Goal: Transaction & Acquisition: Purchase product/service

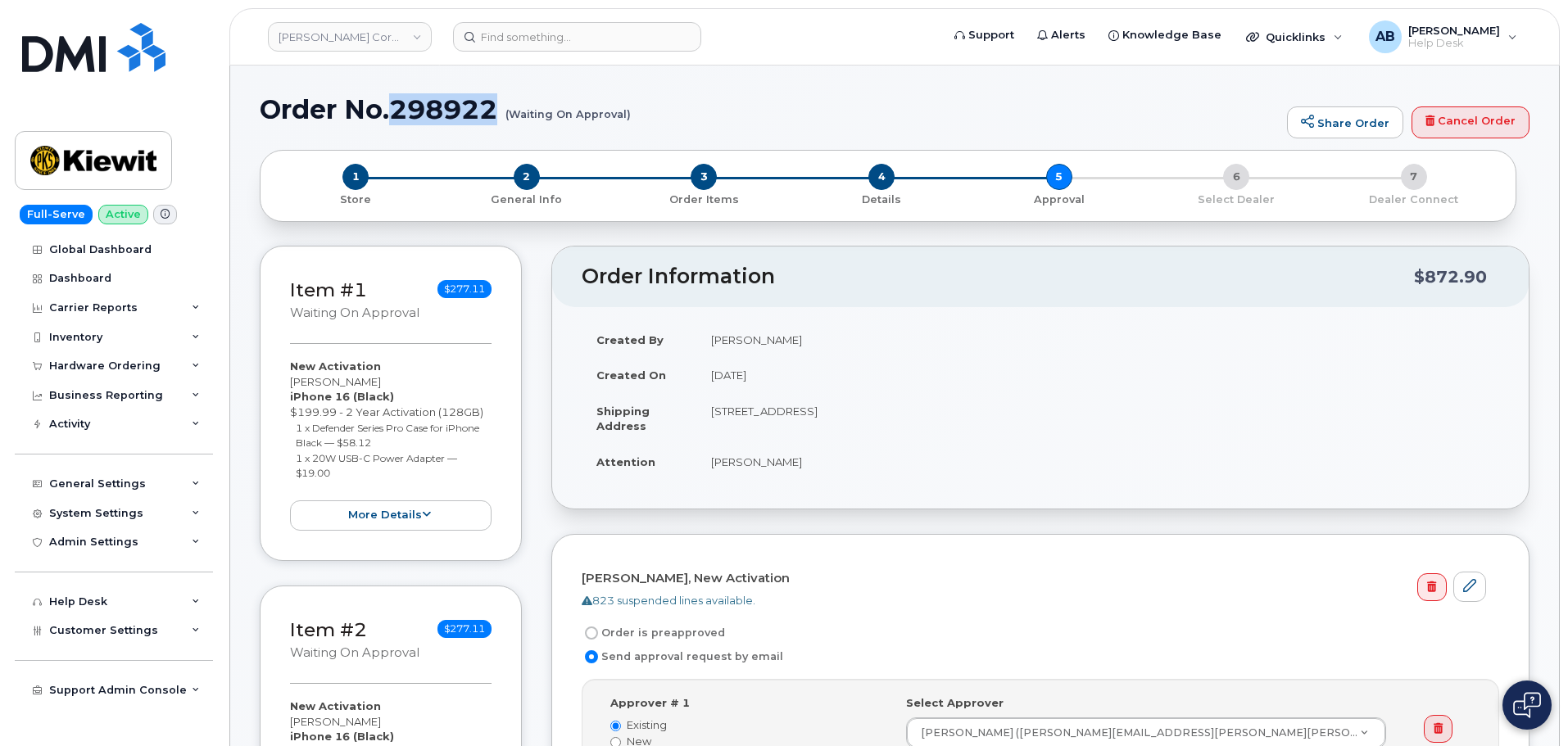
click at [794, 113] on h1 "Order No.298922 (Waiting On Approval)" at bounding box center [769, 109] width 1019 height 28
click at [116, 156] on img at bounding box center [93, 160] width 126 height 47
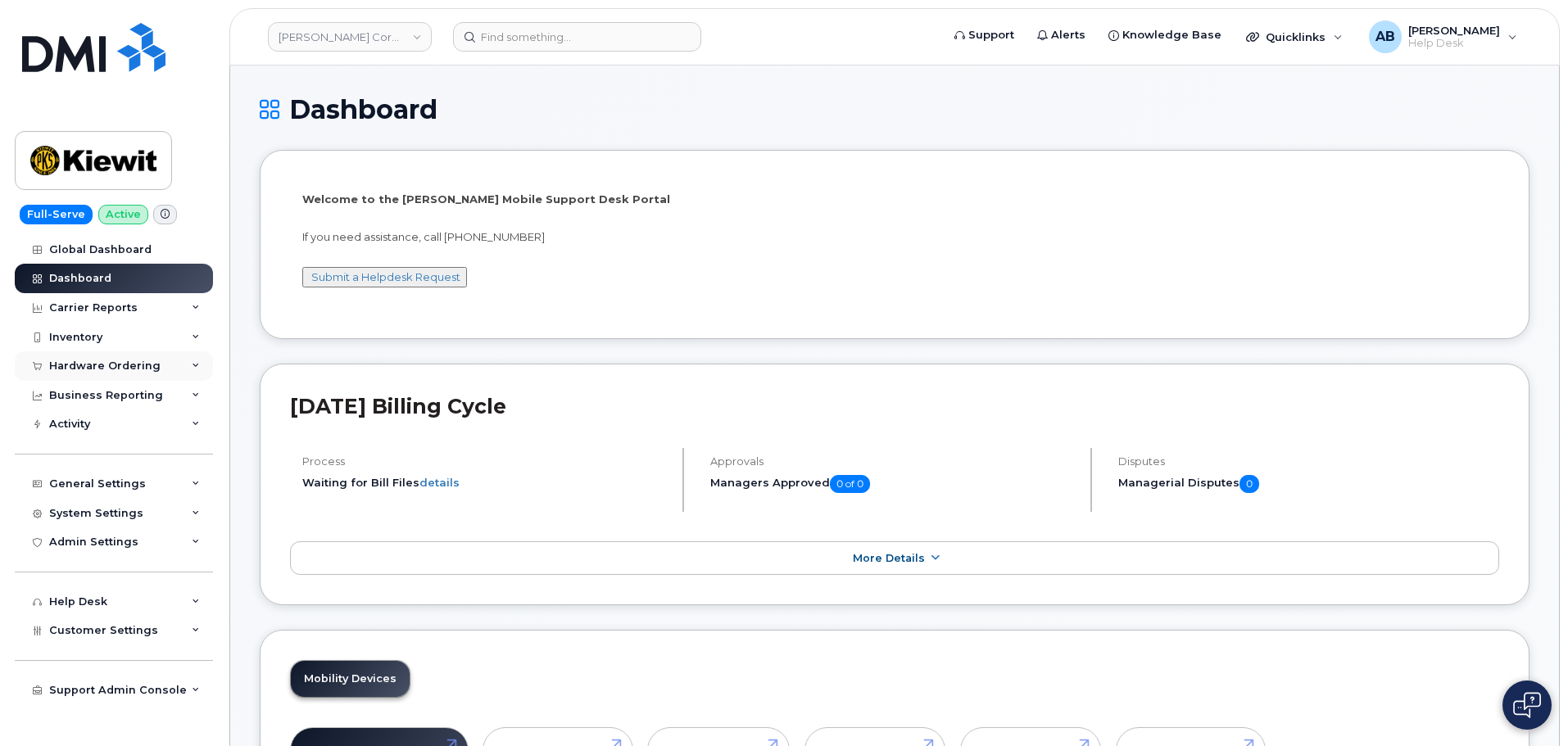
click at [120, 363] on div "Hardware Ordering" at bounding box center [105, 366] width 111 height 13
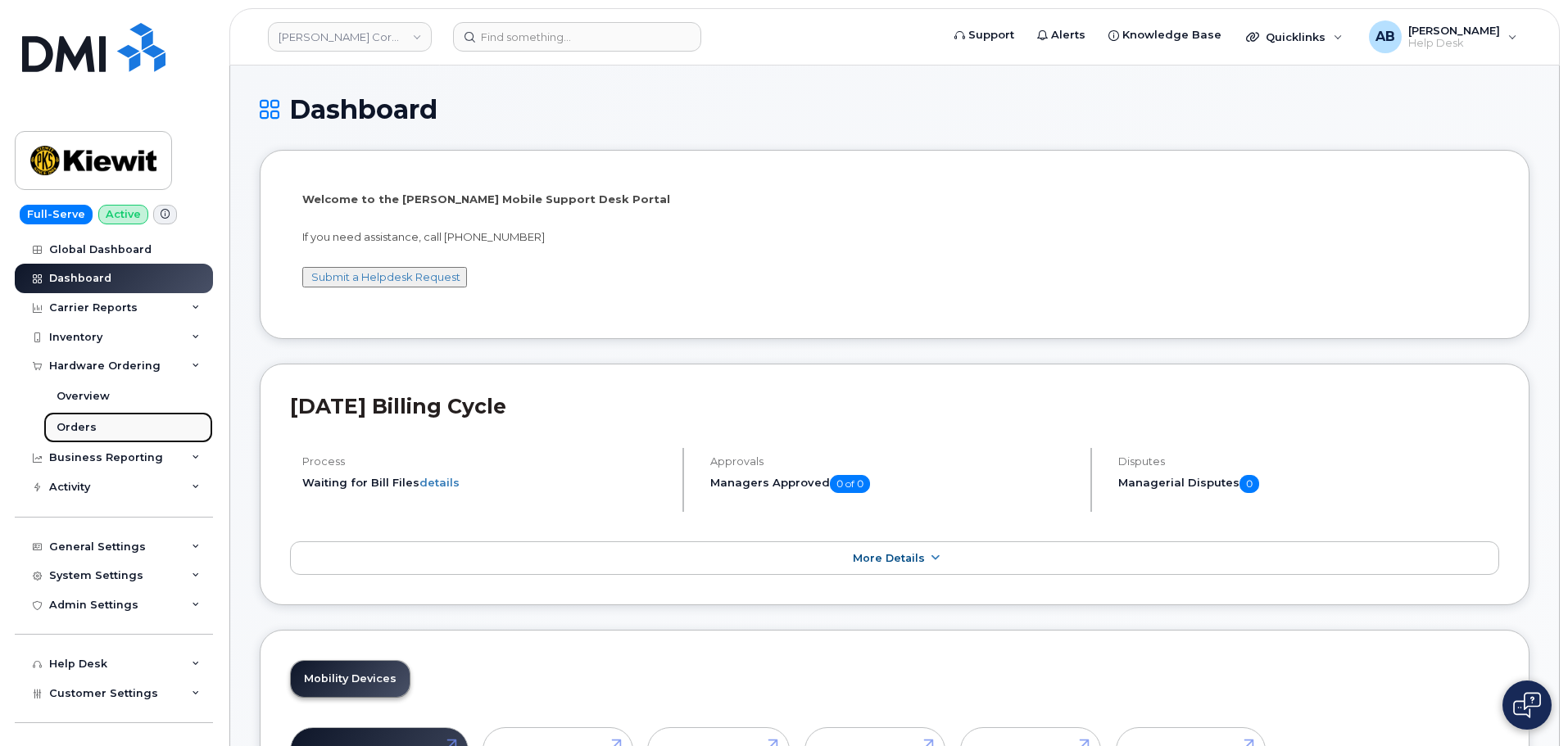
click at [87, 418] on link "Orders" at bounding box center [128, 427] width 170 height 31
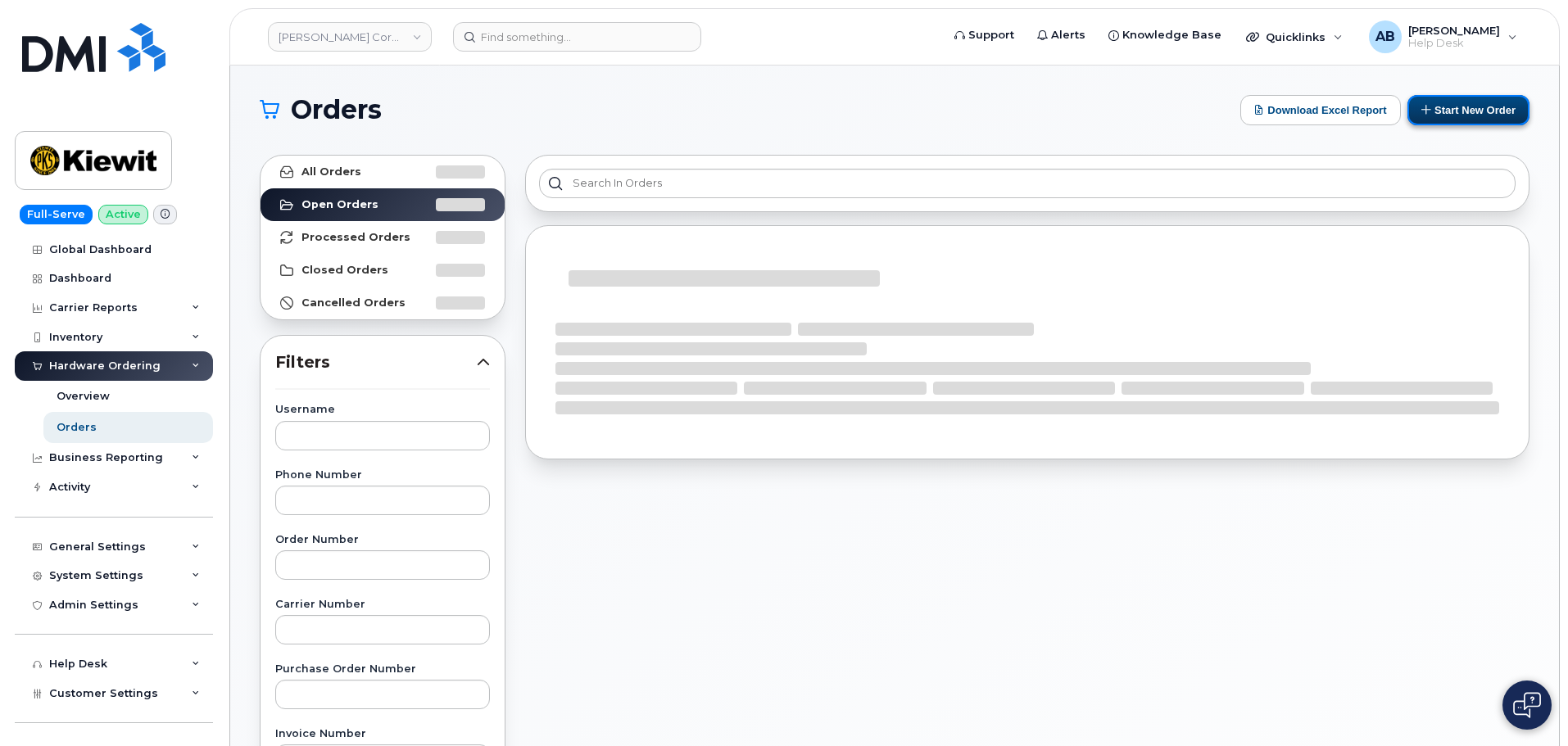
click at [1480, 116] on button "Start New Order" at bounding box center [1468, 110] width 122 height 30
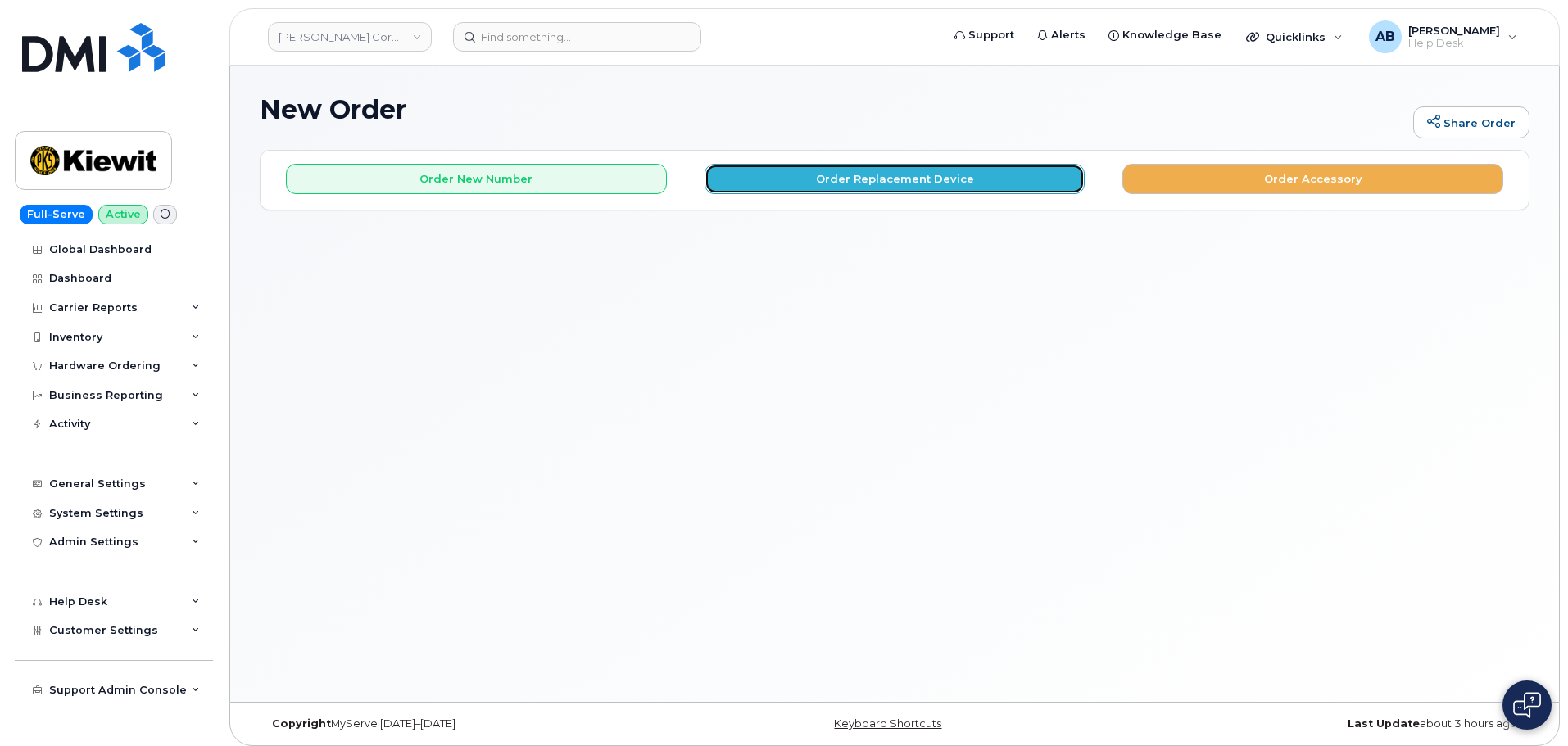
click at [942, 175] on button "Order Replacement Device" at bounding box center [895, 179] width 381 height 30
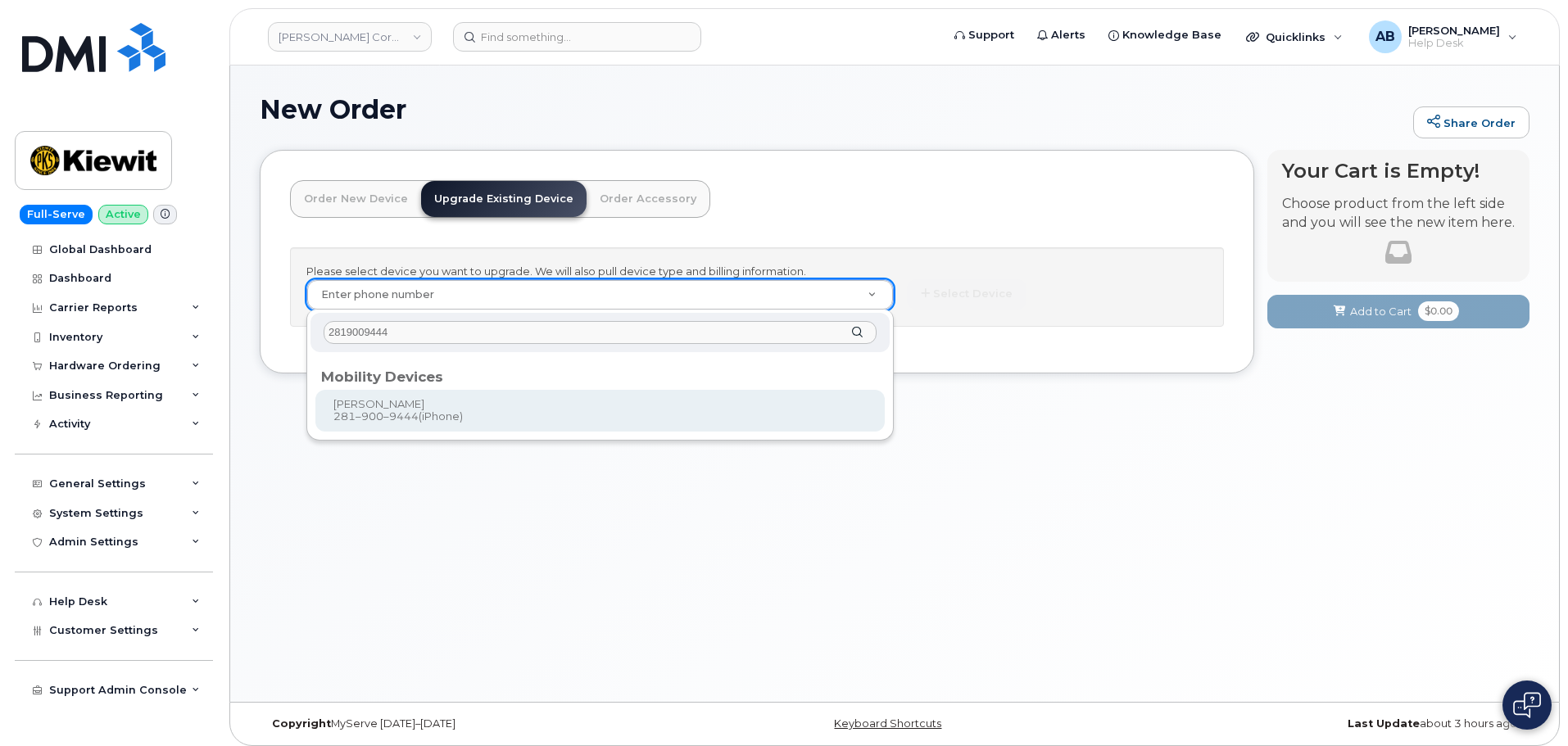
type input "2819009444"
type input "1165935"
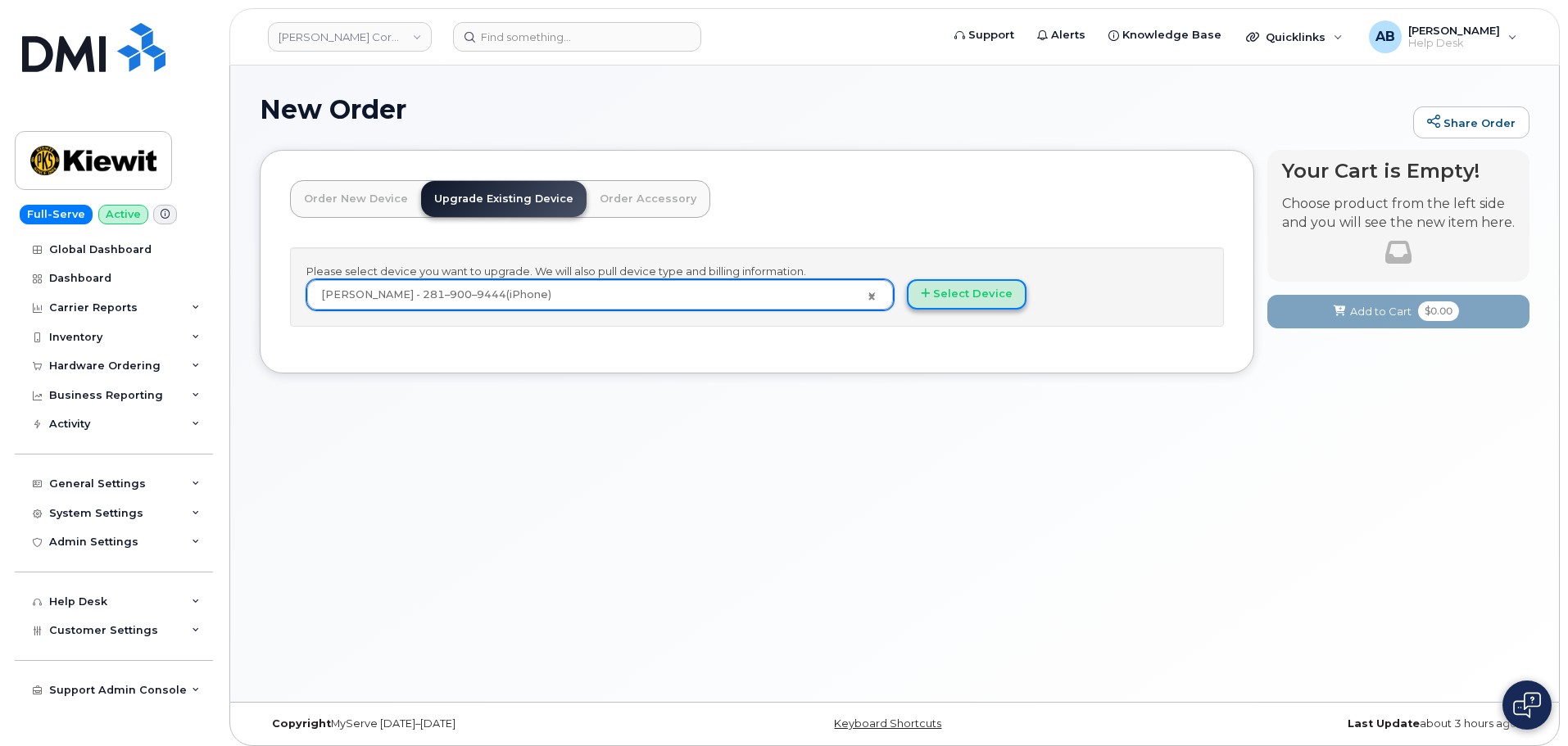
click at [1000, 289] on button "Select Device" at bounding box center [967, 294] width 120 height 30
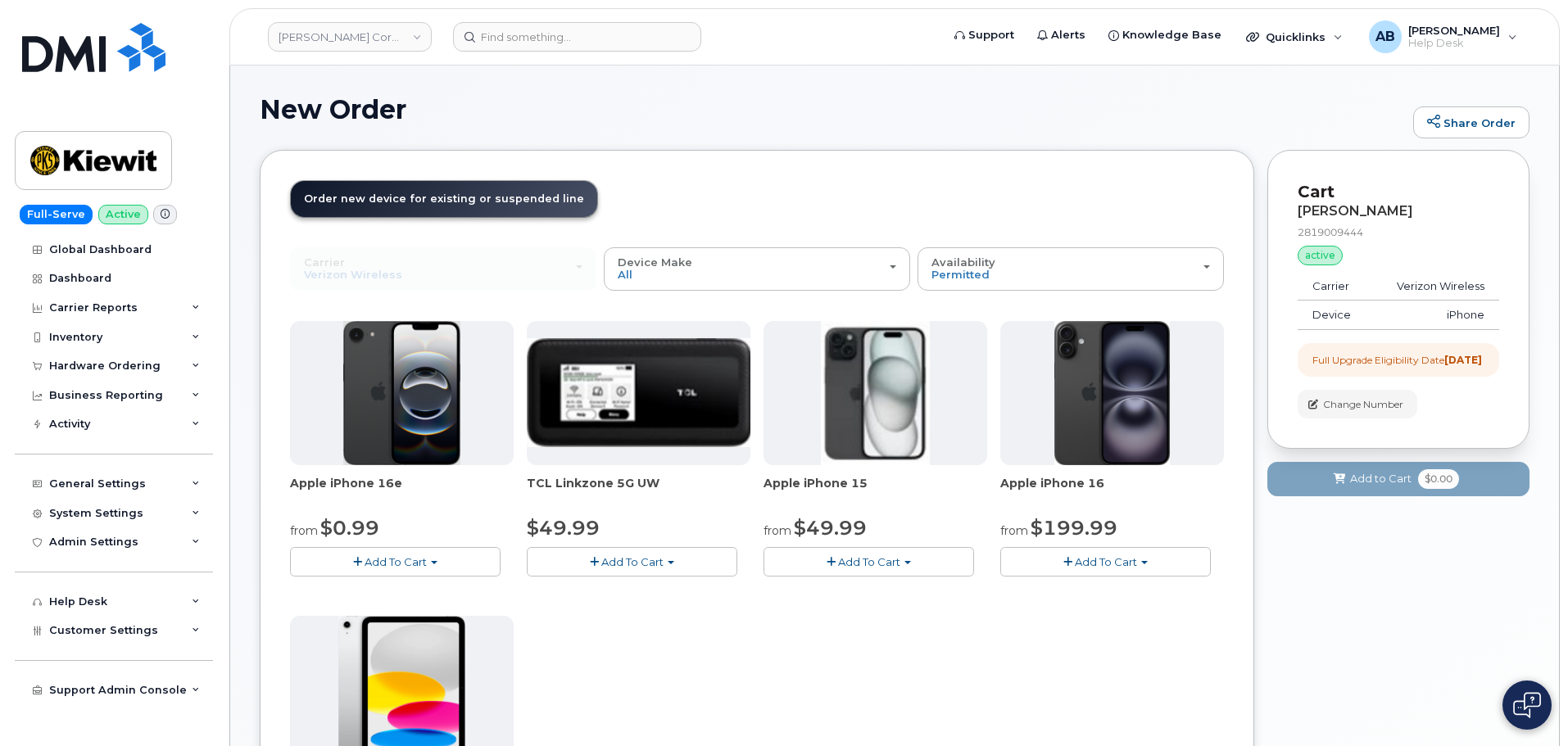
click at [472, 557] on button "Add To Cart" at bounding box center [395, 561] width 210 height 28
click at [853, 553] on button "Add To Cart" at bounding box center [868, 561] width 210 height 28
click at [1056, 556] on button "Add To Cart" at bounding box center [1105, 561] width 210 height 28
click at [385, 553] on button "Add To Cart" at bounding box center [395, 561] width 210 height 28
click at [1056, 560] on button "Add To Cart" at bounding box center [1105, 561] width 210 height 28
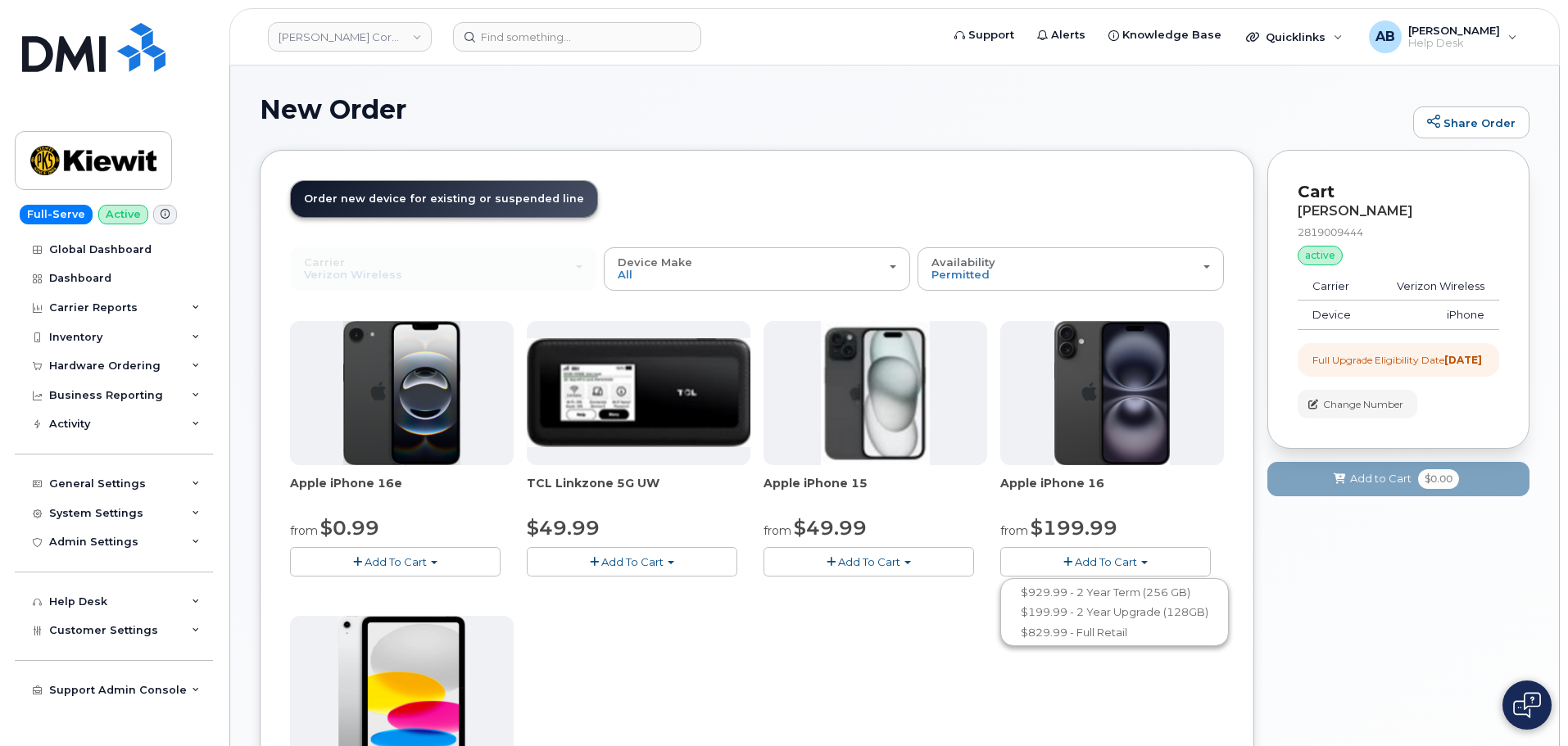
click at [919, 509] on div "Apple iPhone 15 from $49.99 Add To Cart $49.99 - 2 Year Upgrade (128GB) $729.99…" at bounding box center [875, 448] width 224 height 255
click at [1072, 565] on button "Add To Cart" at bounding box center [1105, 561] width 210 height 28
click at [913, 571] on button "Add To Cart" at bounding box center [868, 561] width 210 height 28
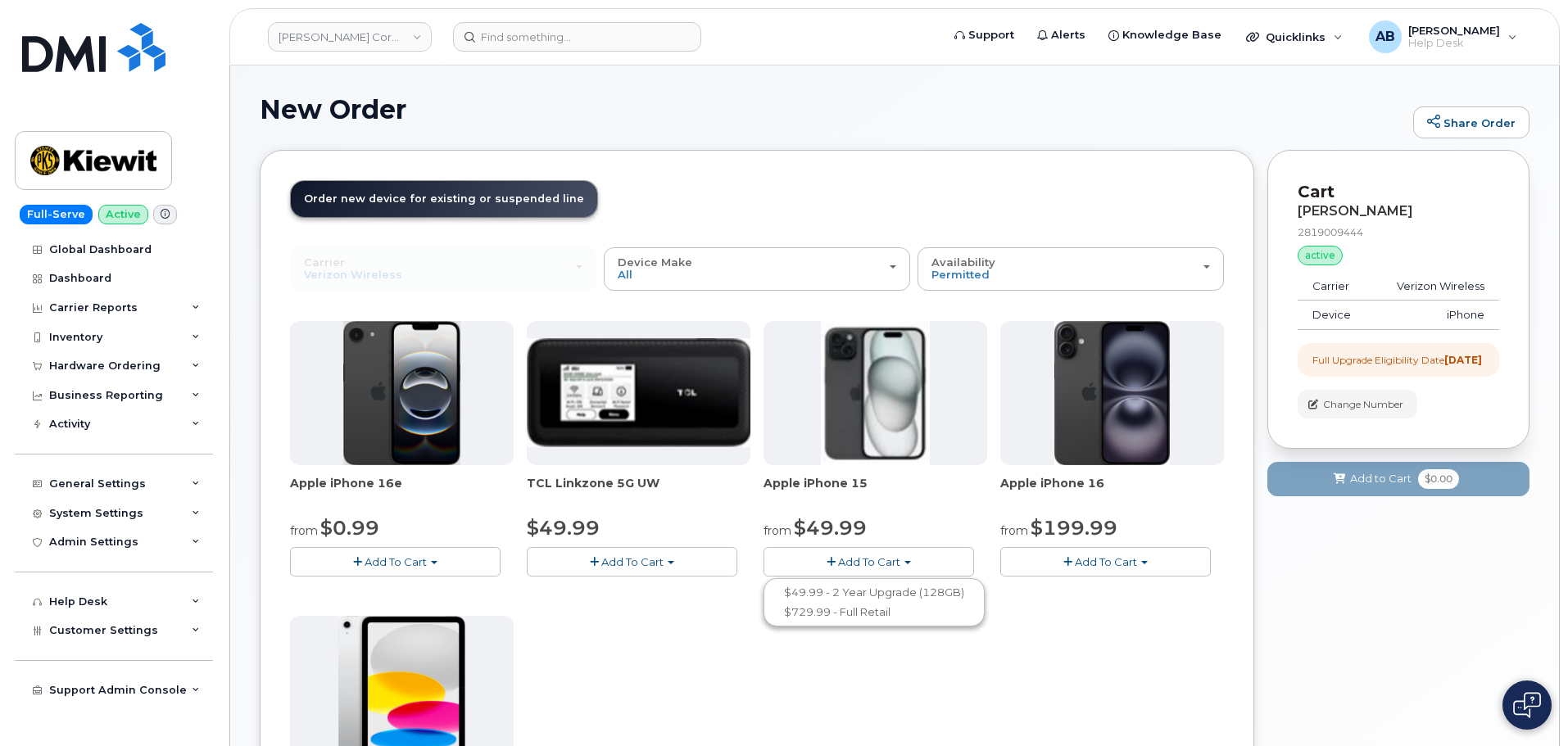
click at [914, 566] on button "Add To Cart" at bounding box center [868, 561] width 210 height 28
click at [1055, 556] on button "Add To Cart" at bounding box center [1105, 561] width 210 height 28
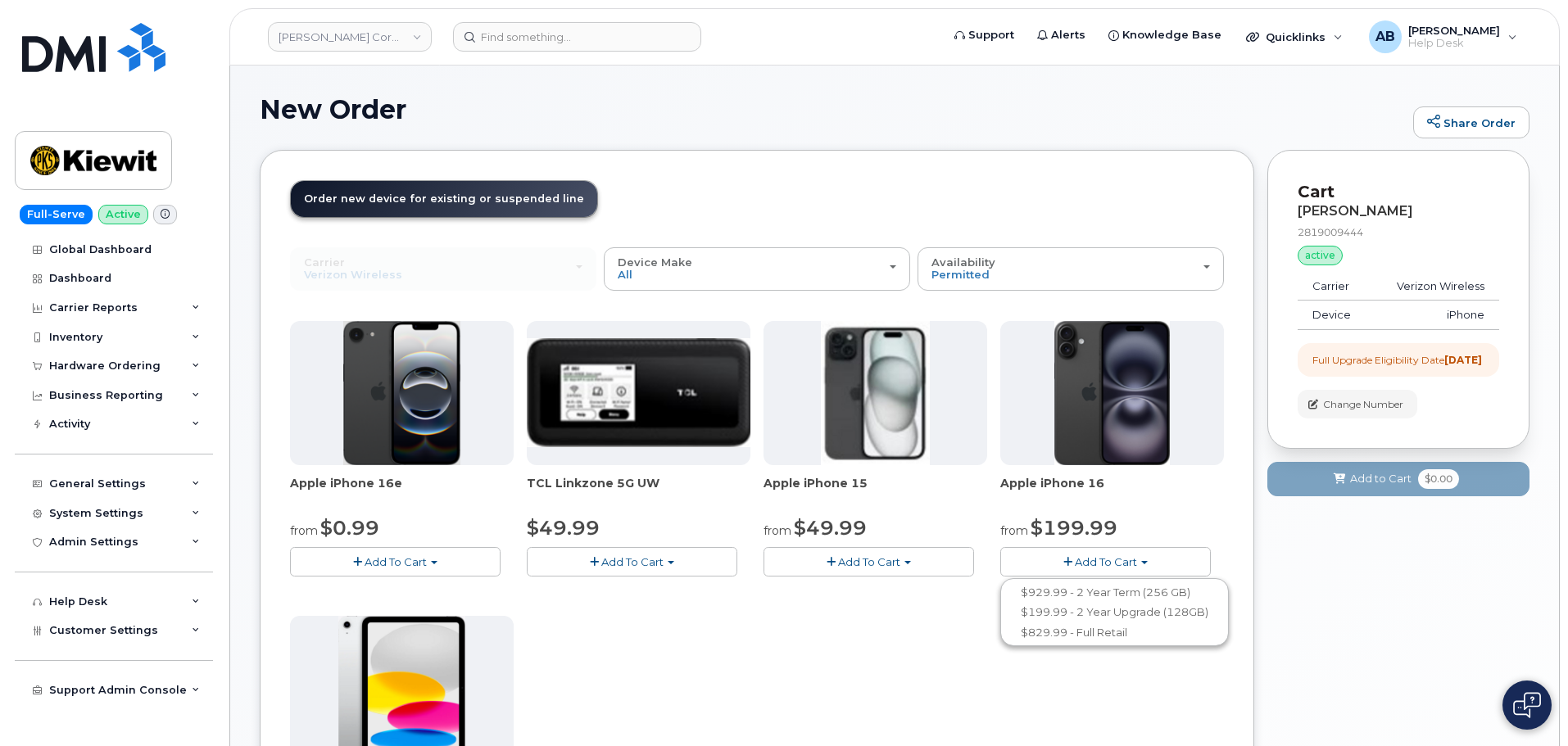
click at [1086, 566] on span "Add To Cart" at bounding box center [1106, 562] width 62 height 13
click at [428, 564] on button "Add To Cart" at bounding box center [395, 561] width 210 height 28
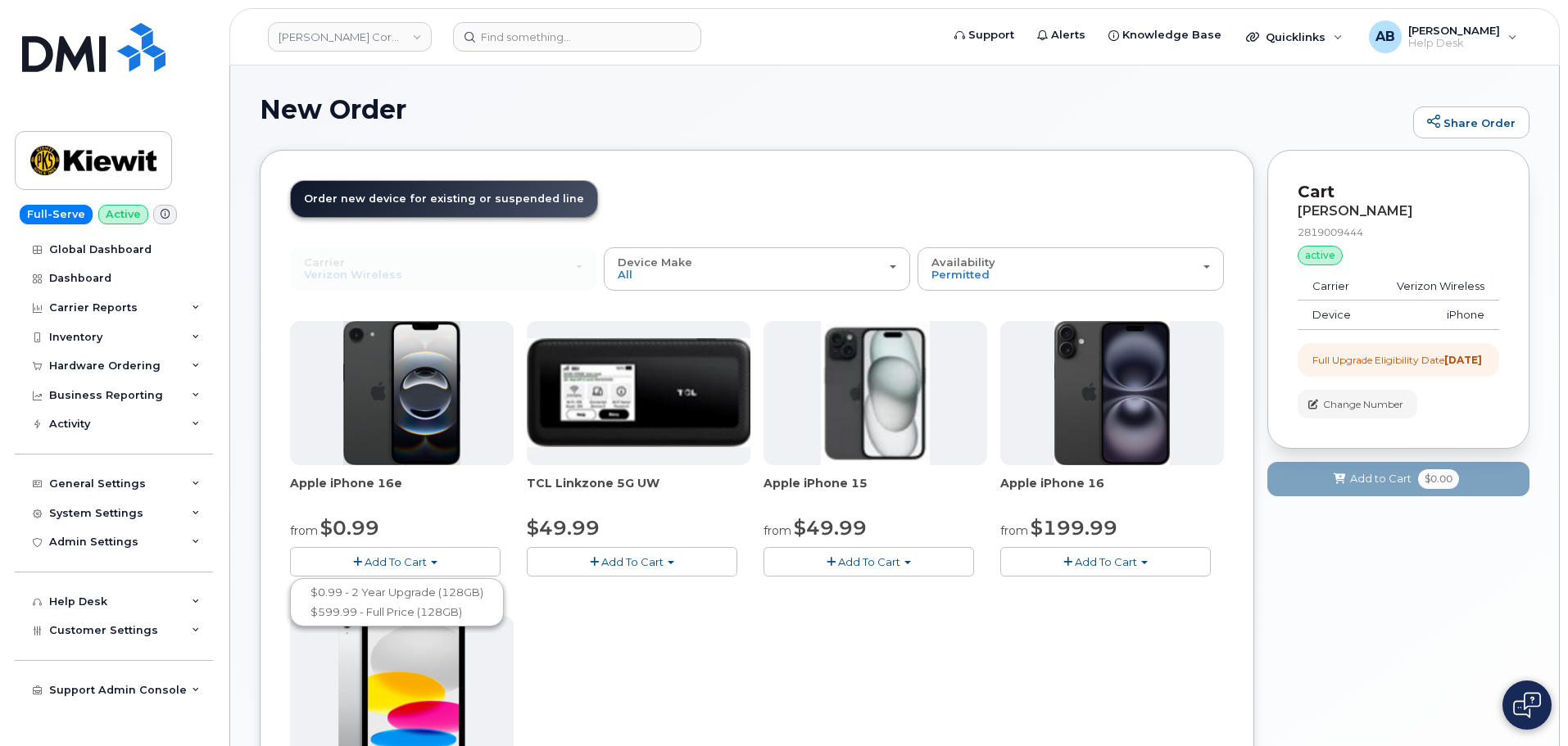
click at [429, 560] on button "Add To Cart" at bounding box center [395, 561] width 210 height 28
click at [1091, 566] on span "Add To Cart" at bounding box center [1106, 562] width 62 height 13
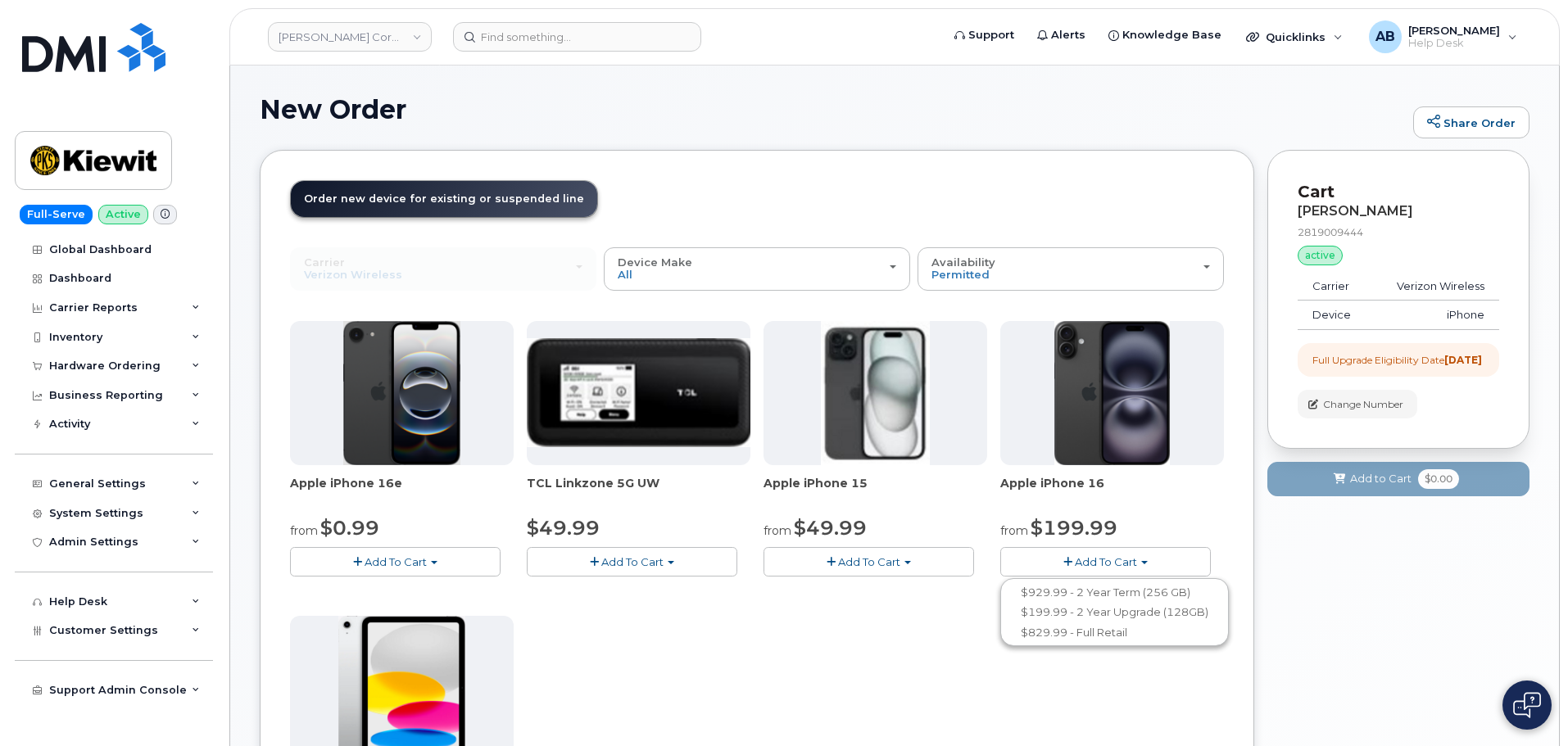
click at [1091, 566] on span "Add To Cart" at bounding box center [1106, 562] width 62 height 13
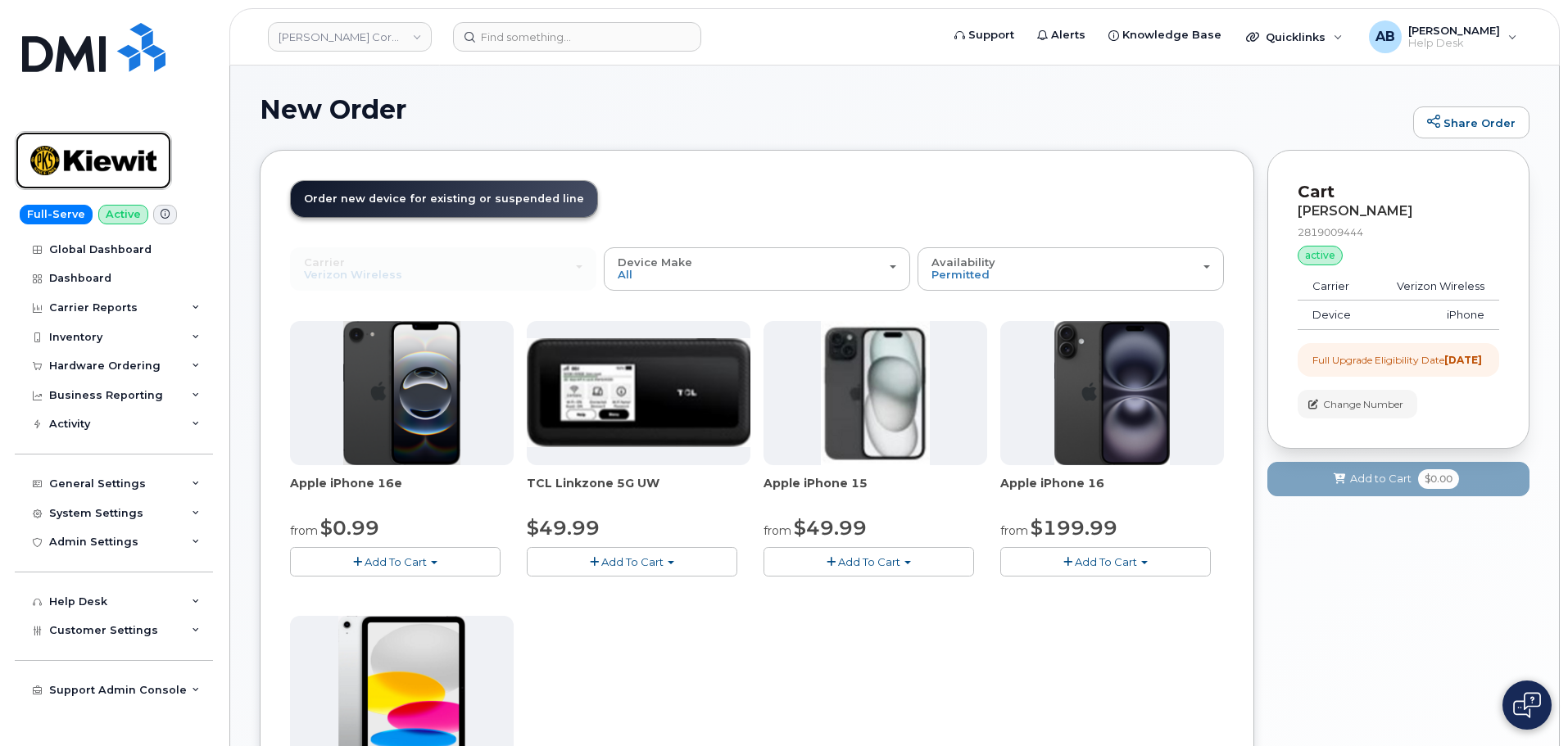
click at [90, 159] on img at bounding box center [93, 160] width 126 height 47
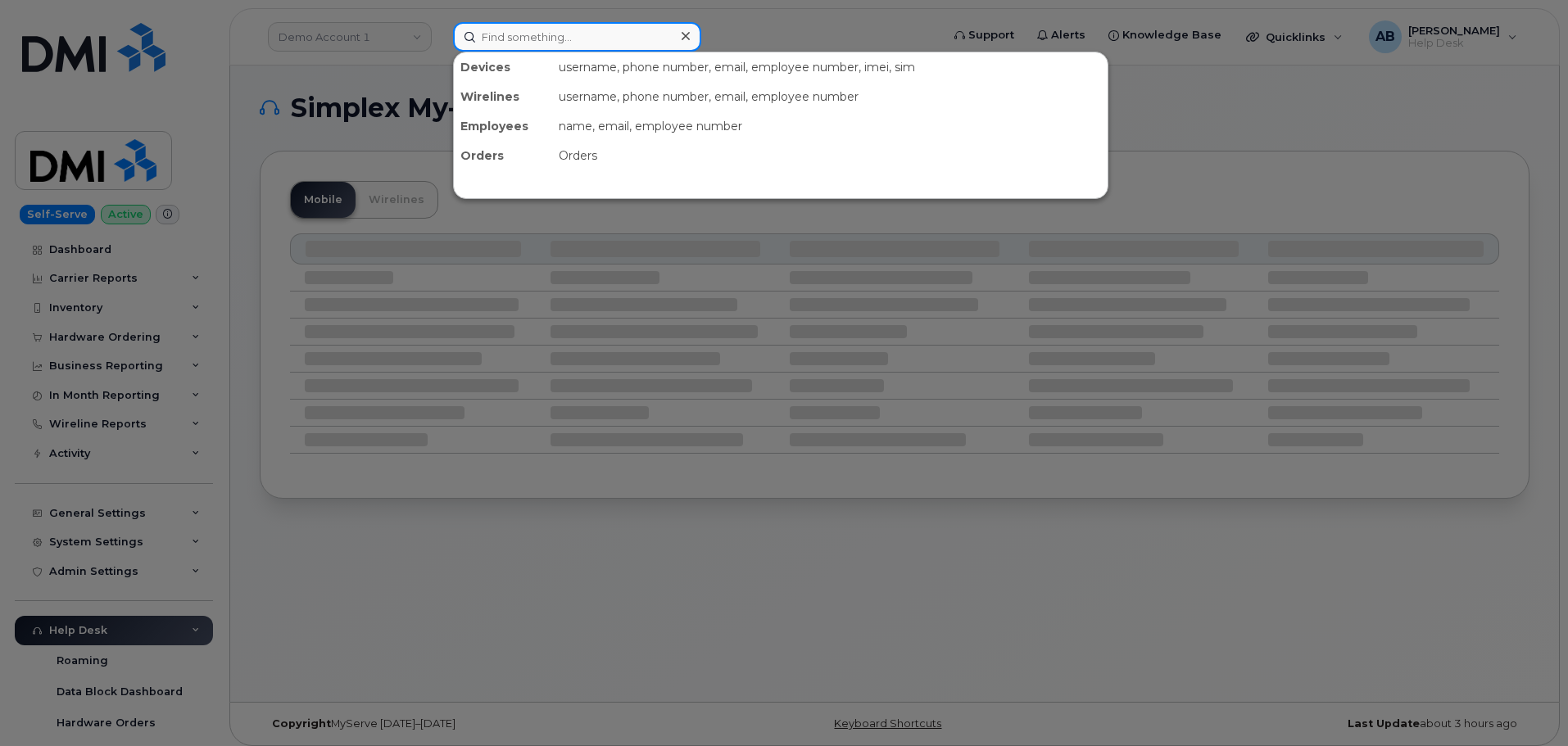
click at [530, 42] on input at bounding box center [577, 37] width 248 height 29
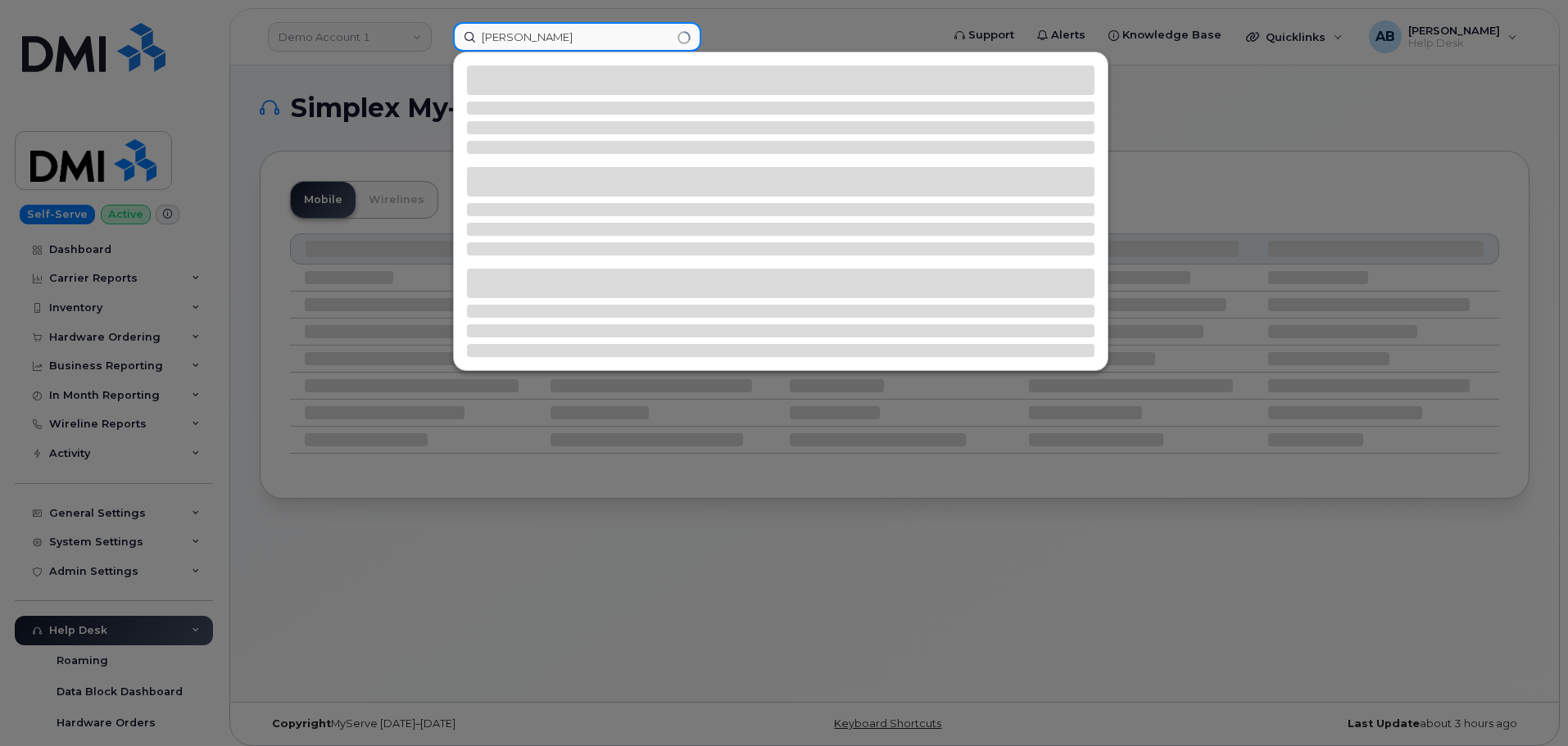
type input "doug mcmann"
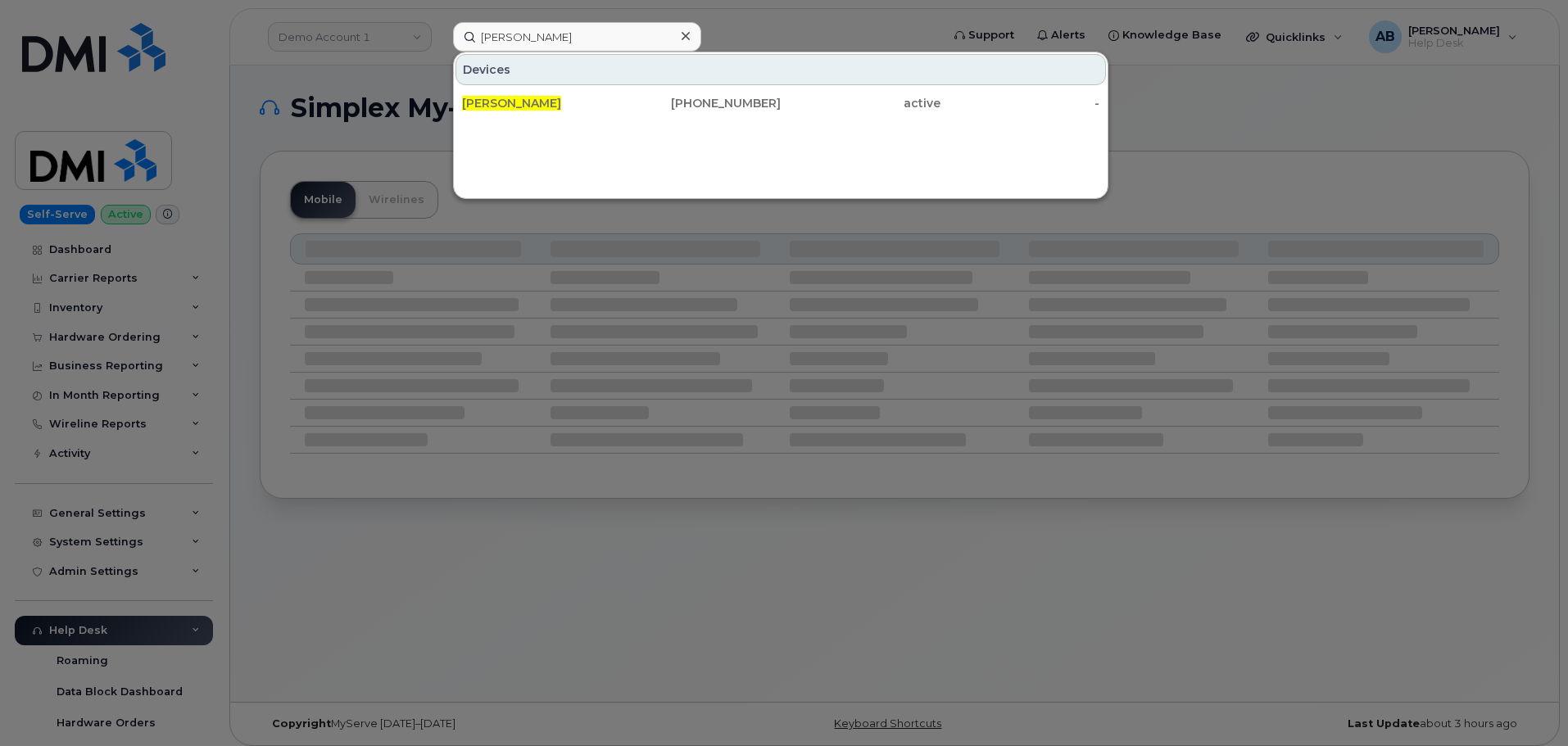
drag, startPoint x: 613, startPoint y: 101, endPoint x: 721, endPoint y: 14, distance: 138.7
click at [613, 101] on div "Doug Mcmann" at bounding box center [542, 103] width 160 height 17
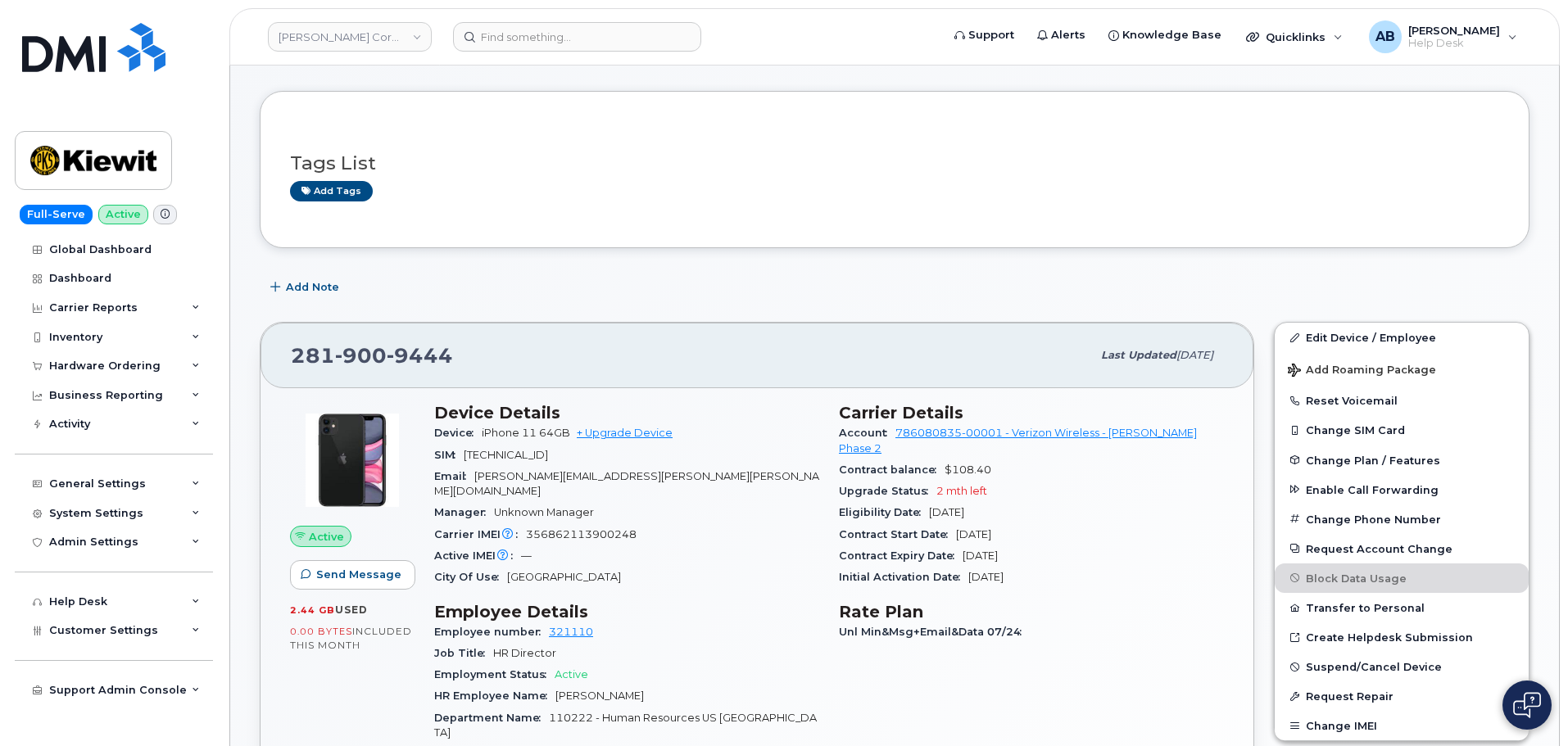
scroll to position [82, 0]
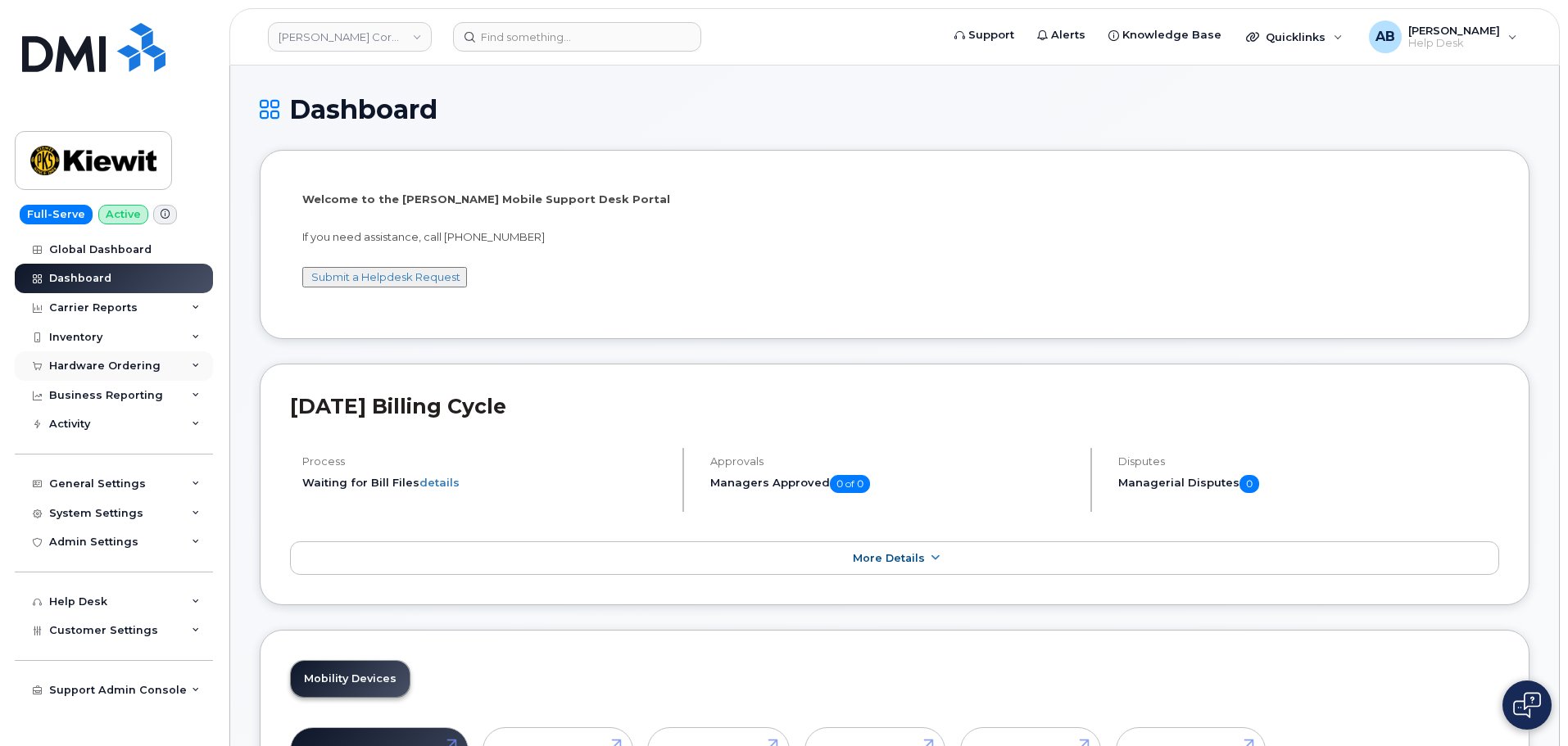
click at [75, 365] on div "Hardware Ordering" at bounding box center [105, 366] width 111 height 13
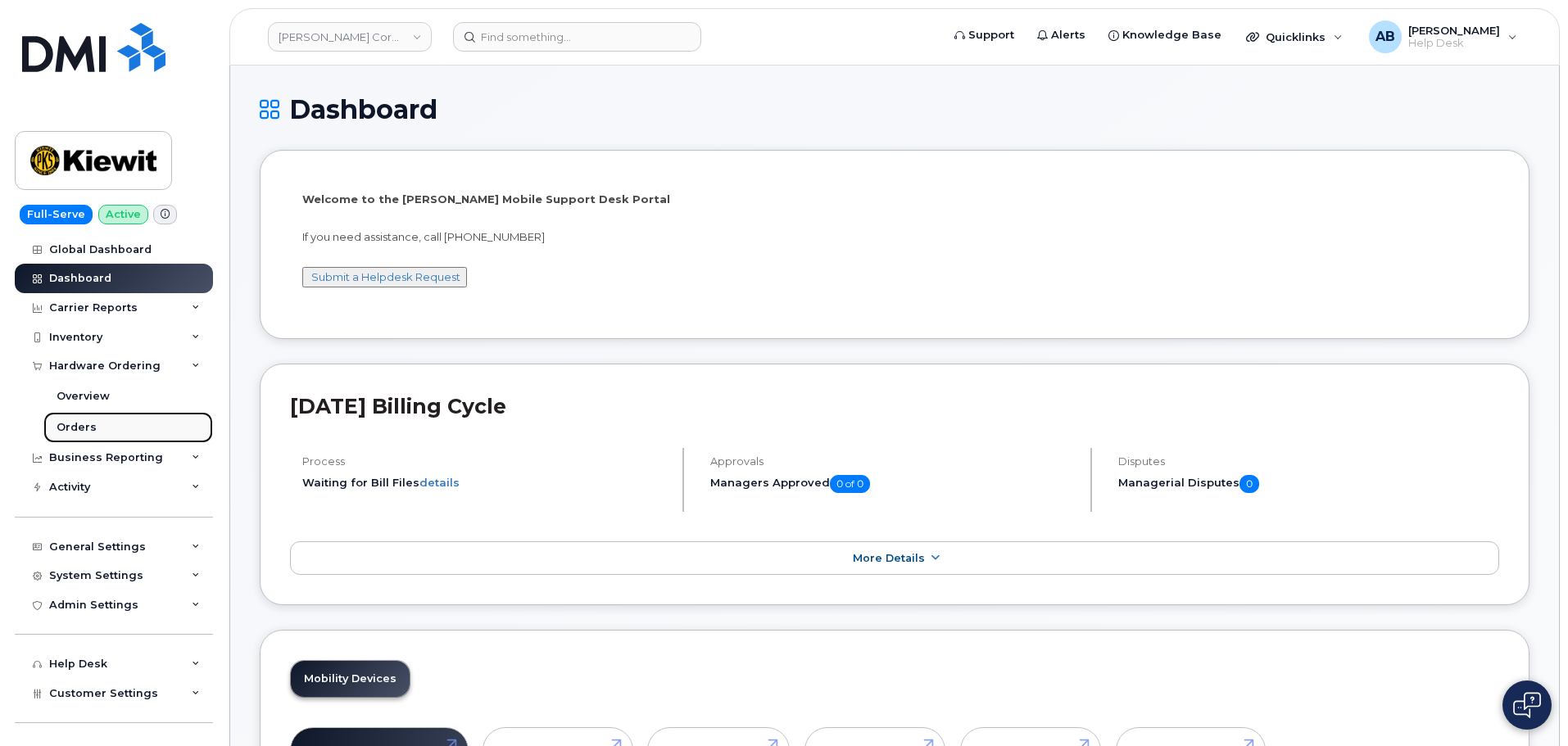
click at [90, 421] on div "Orders" at bounding box center [77, 427] width 40 height 15
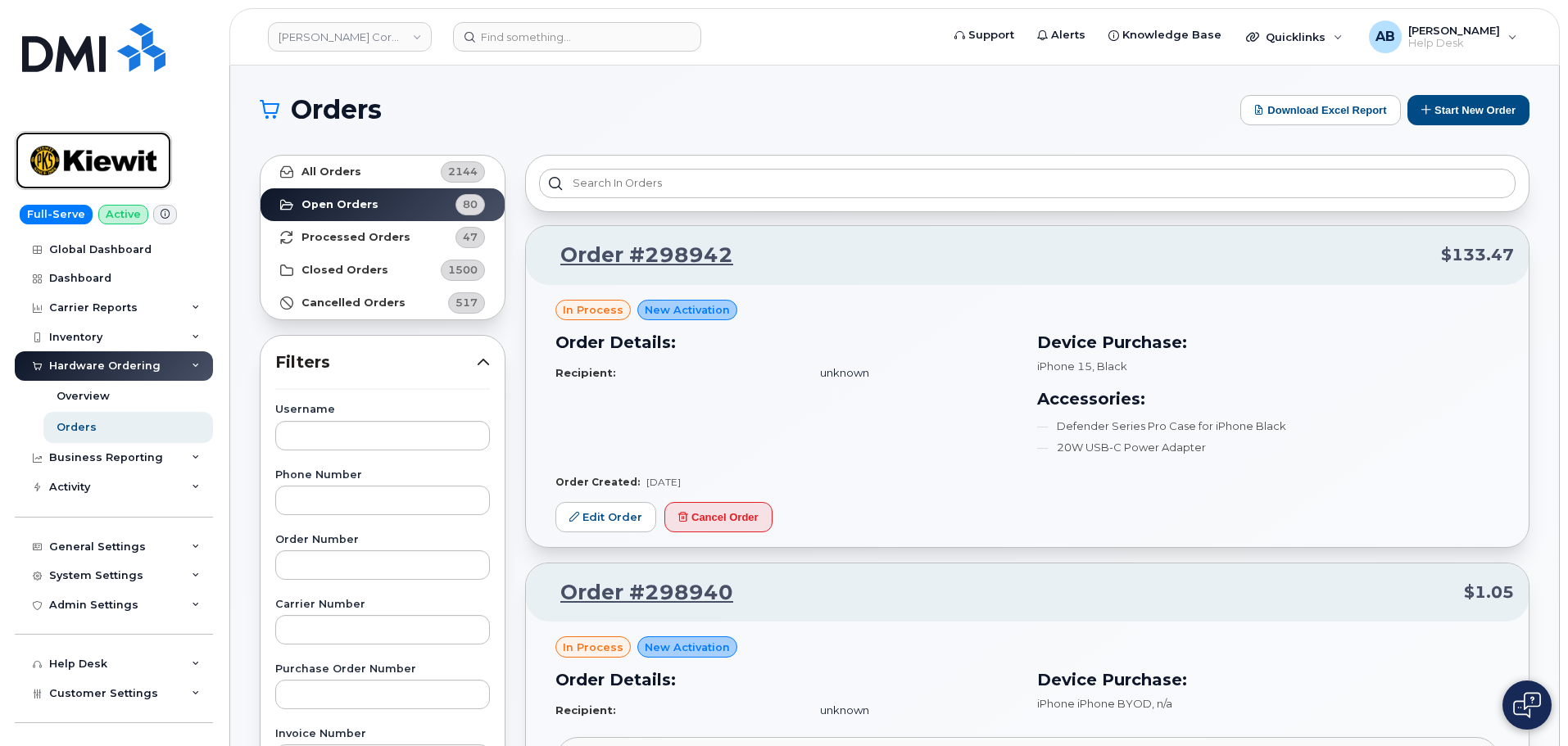
click at [96, 174] on img at bounding box center [93, 160] width 126 height 47
